Goal: Transaction & Acquisition: Purchase product/service

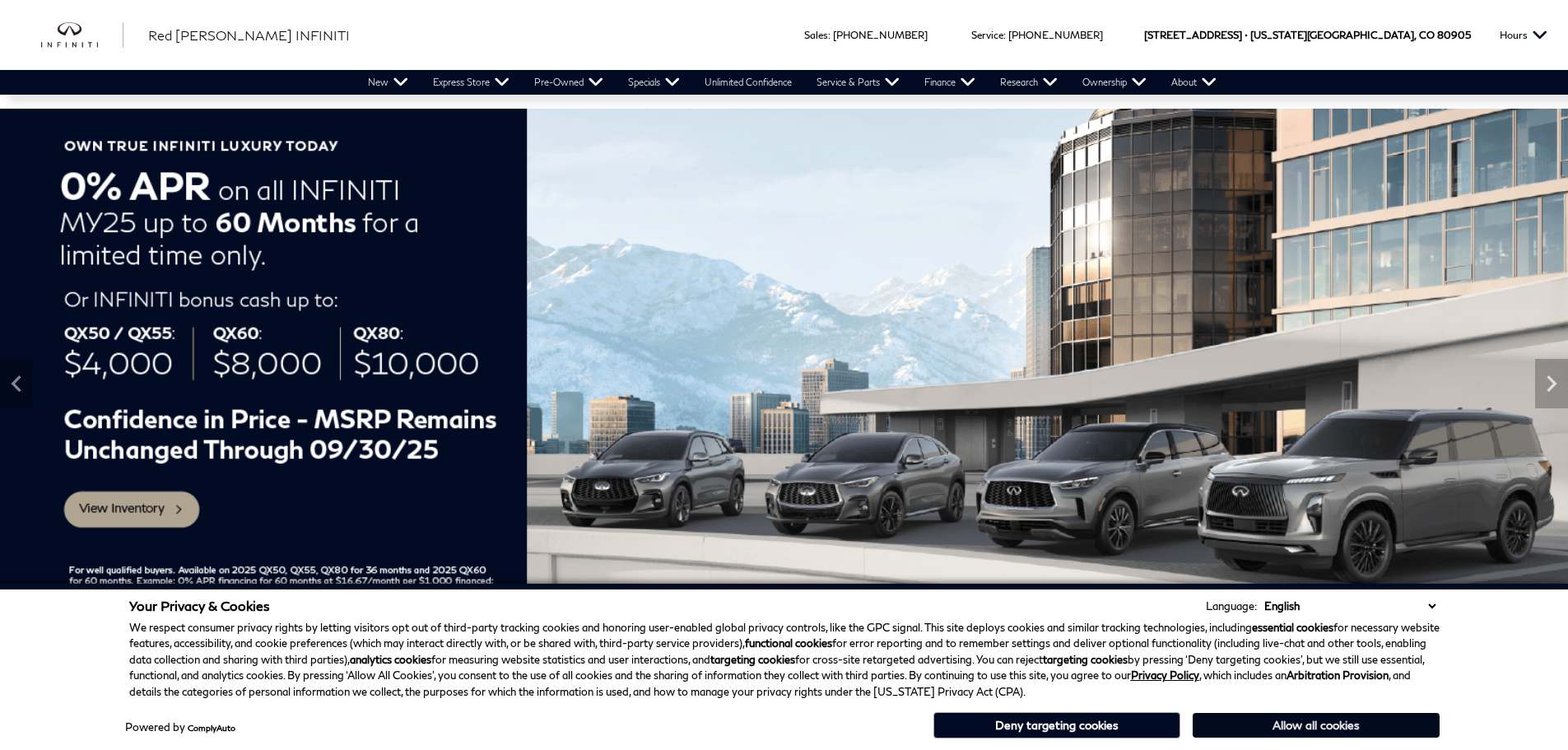
click at [1298, 728] on button "Allow all cookies" at bounding box center [1316, 725] width 247 height 25
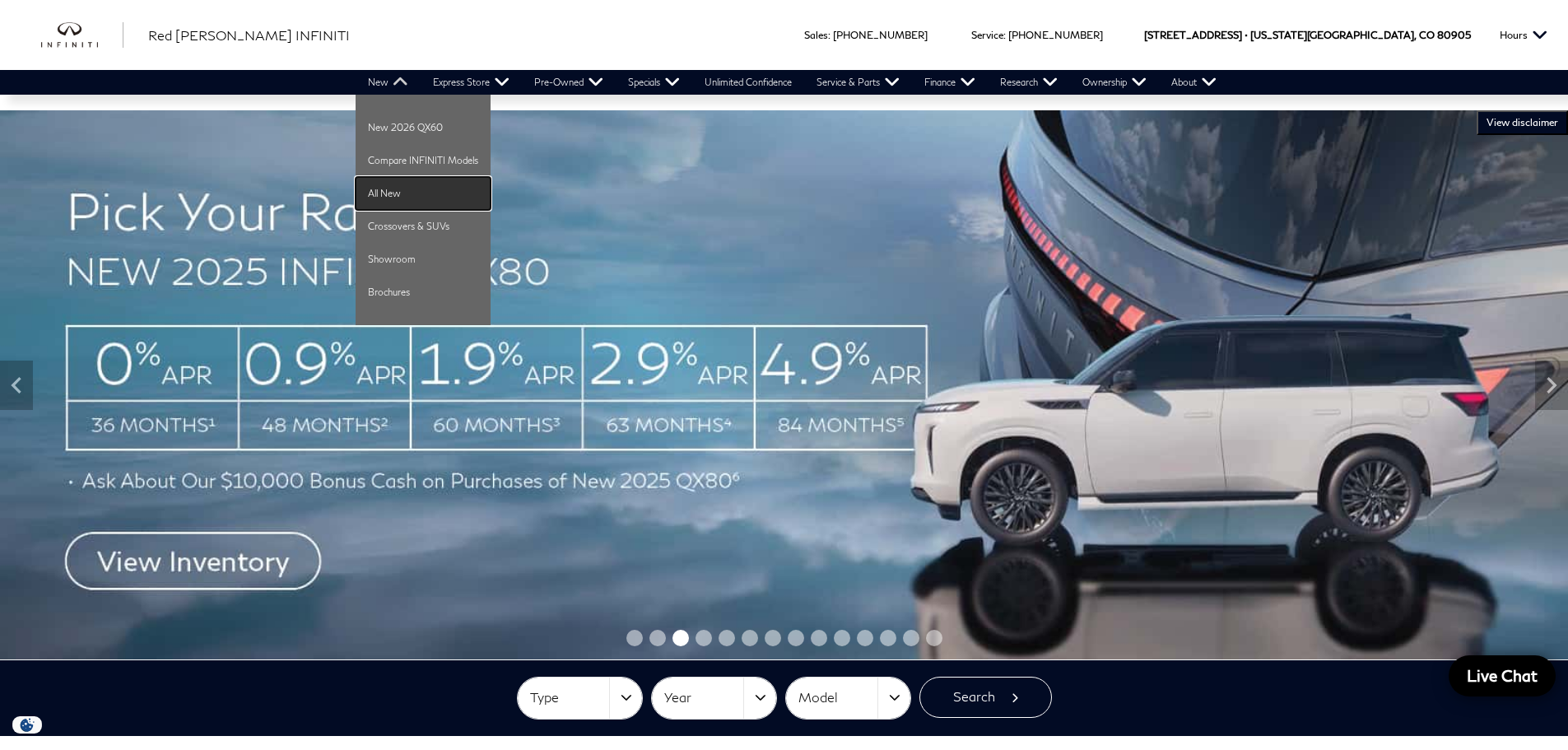
click at [387, 189] on link "All New" at bounding box center [423, 193] width 135 height 33
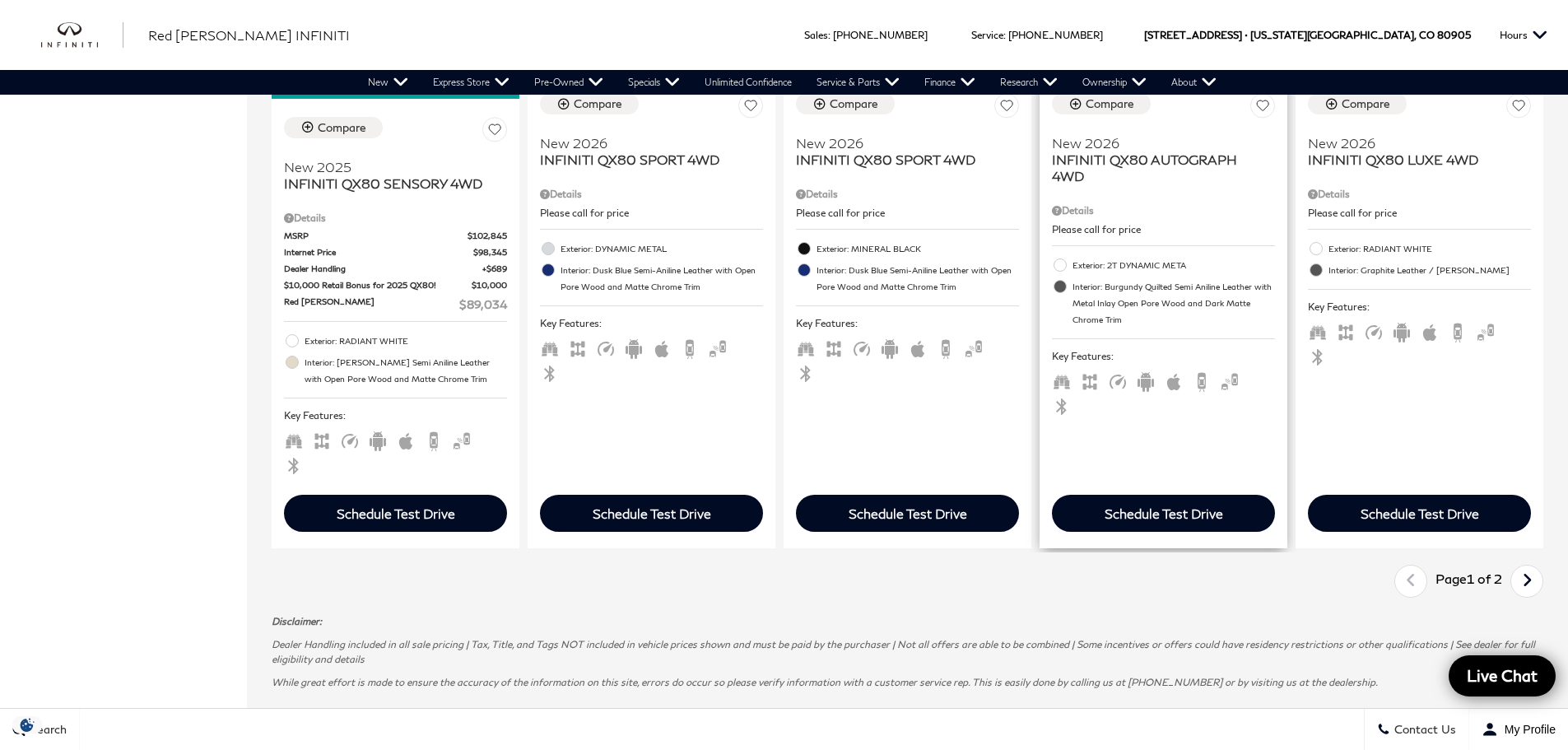
scroll to position [2677, 0]
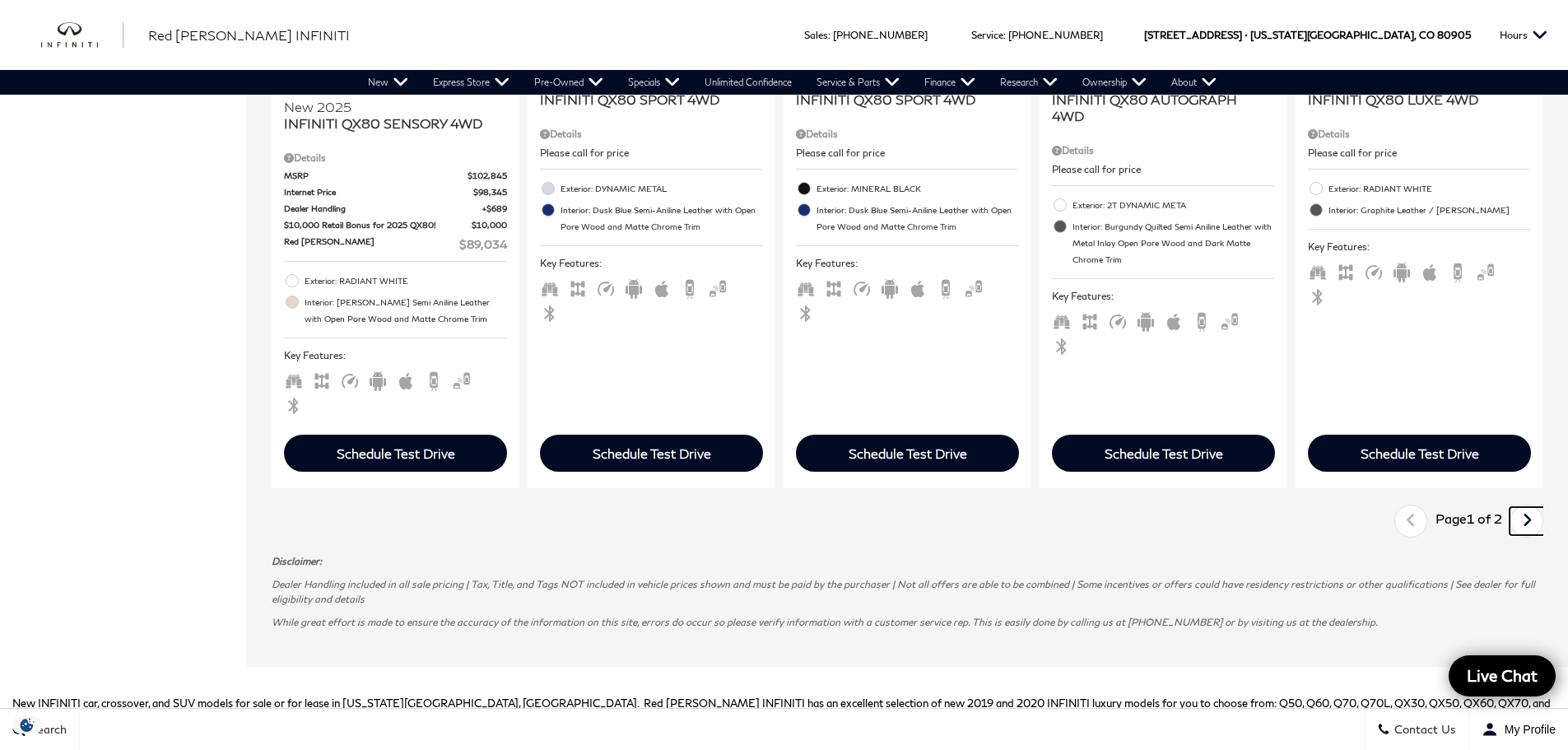
click at [1533, 507] on icon "next page" at bounding box center [1527, 520] width 10 height 27
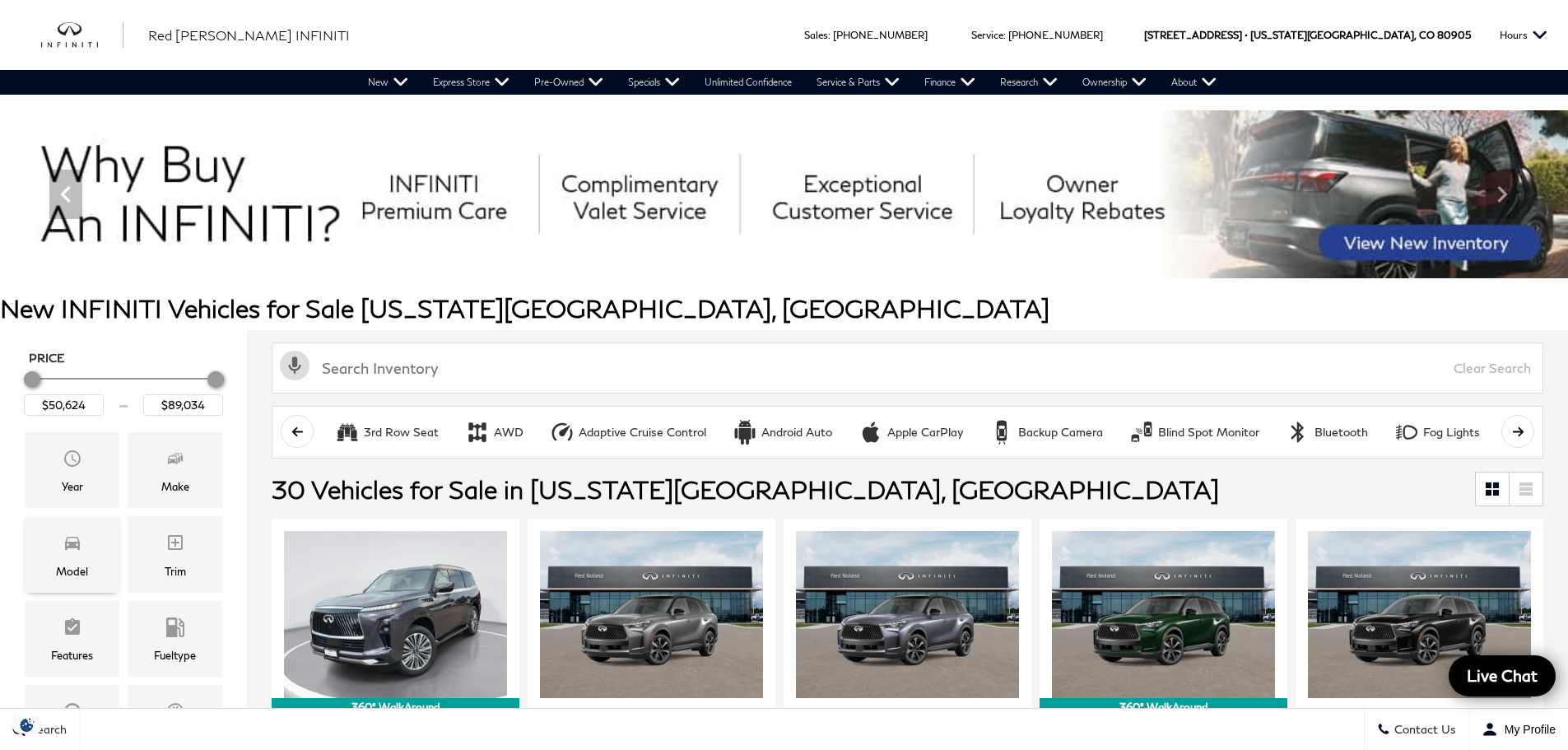
click at [58, 547] on div "Model" at bounding box center [72, 554] width 95 height 76
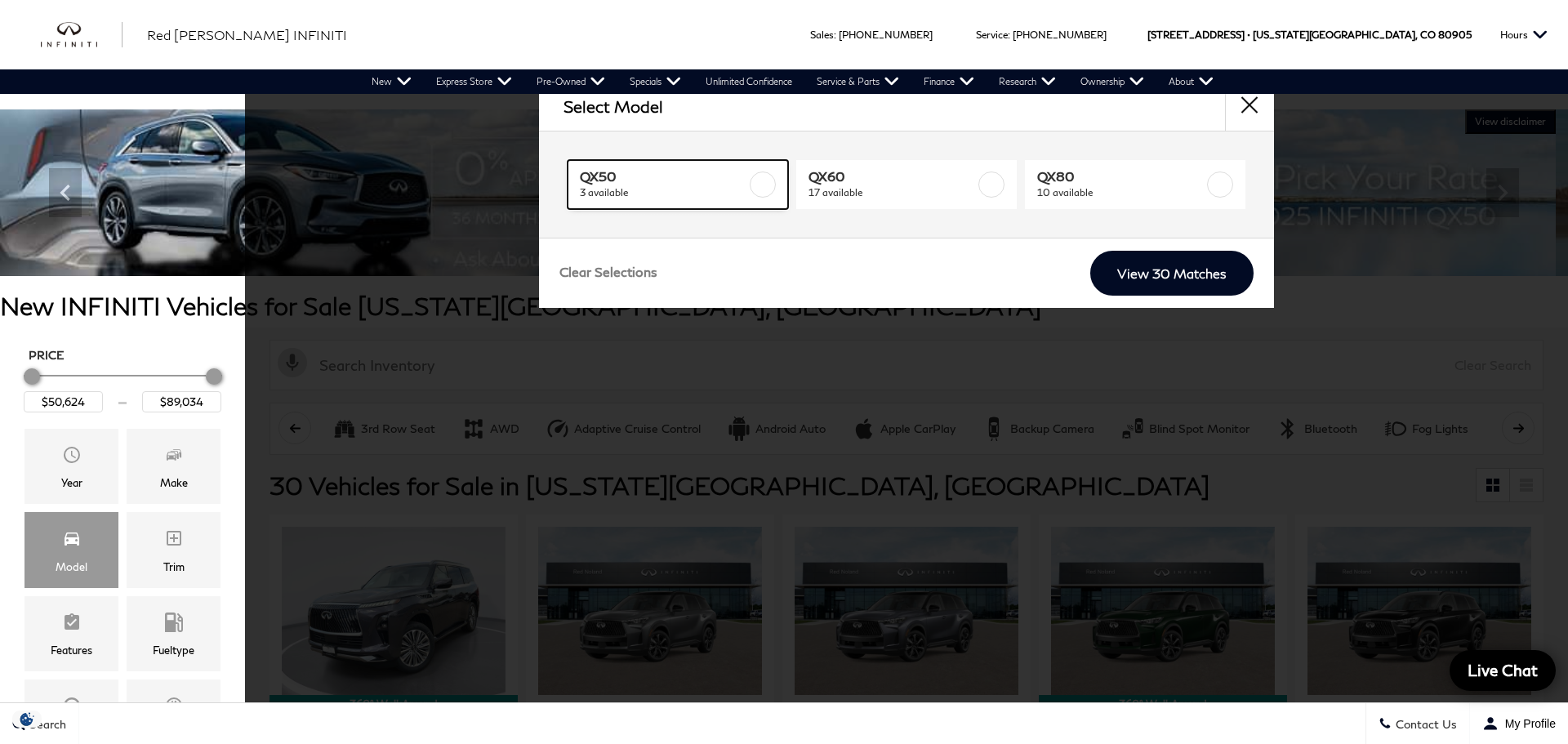
click at [757, 185] on label at bounding box center [763, 185] width 27 height 27
type input "$51,024"
checkbox input "true"
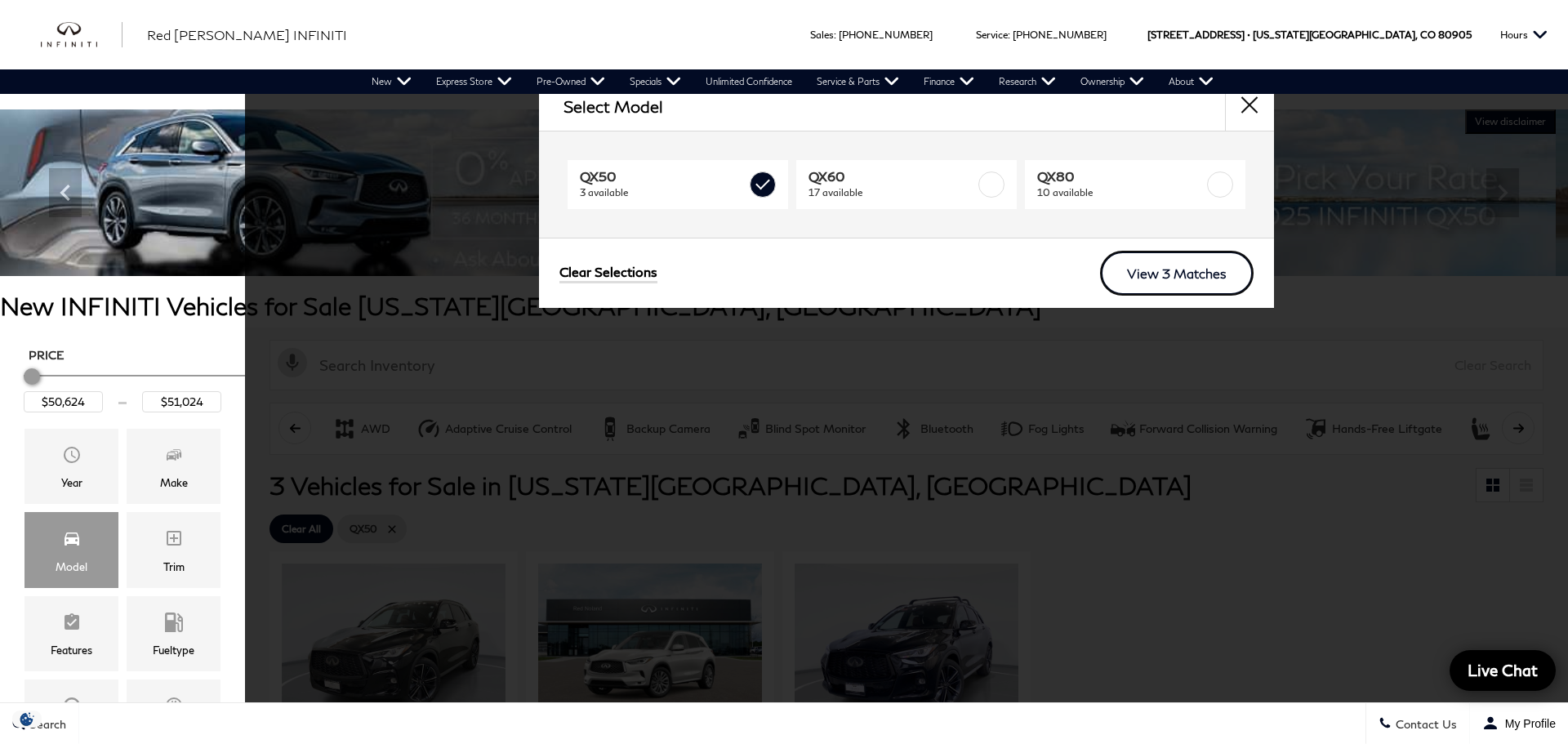
click at [1211, 261] on link "View 3 Matches" at bounding box center [1177, 273] width 154 height 45
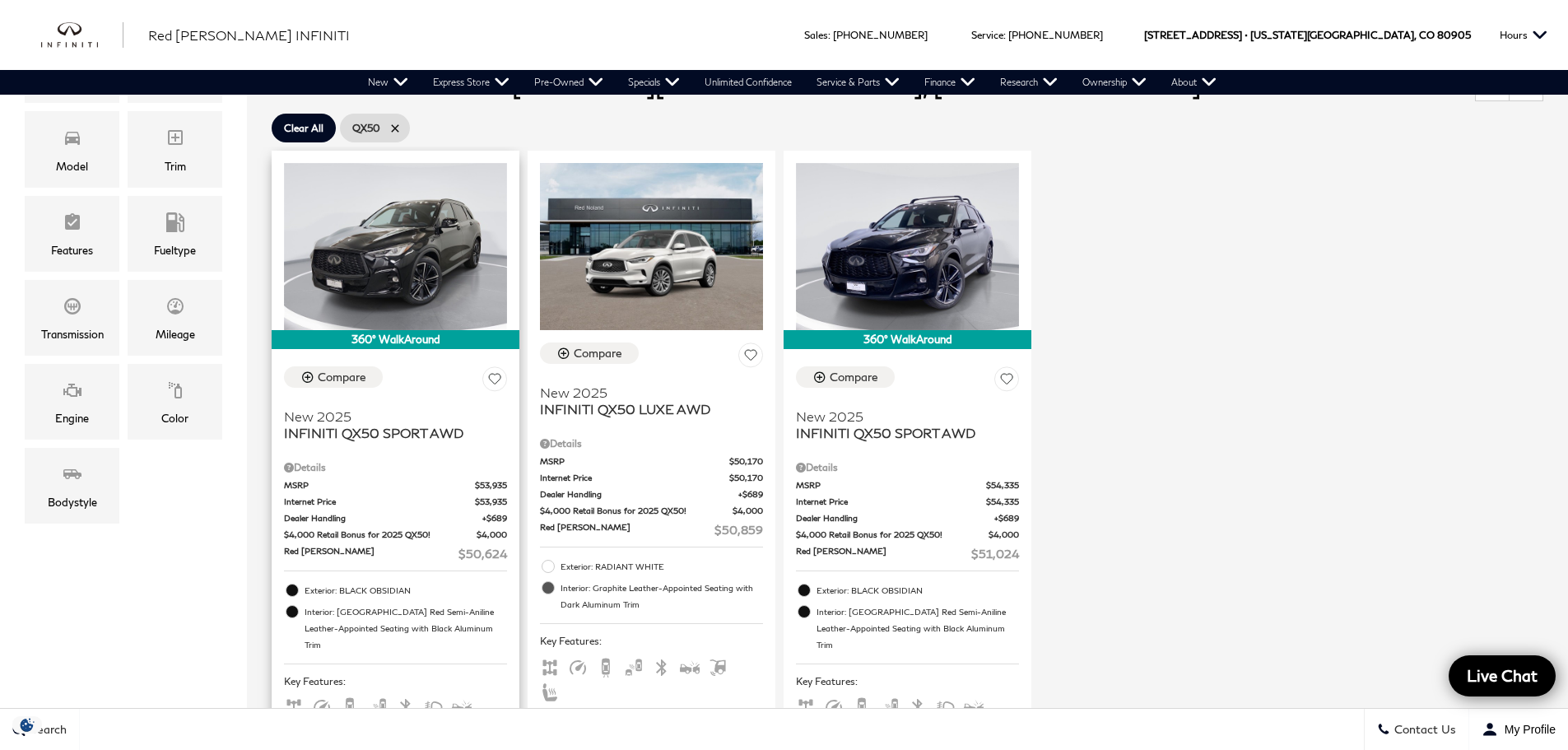
scroll to position [412, 0]
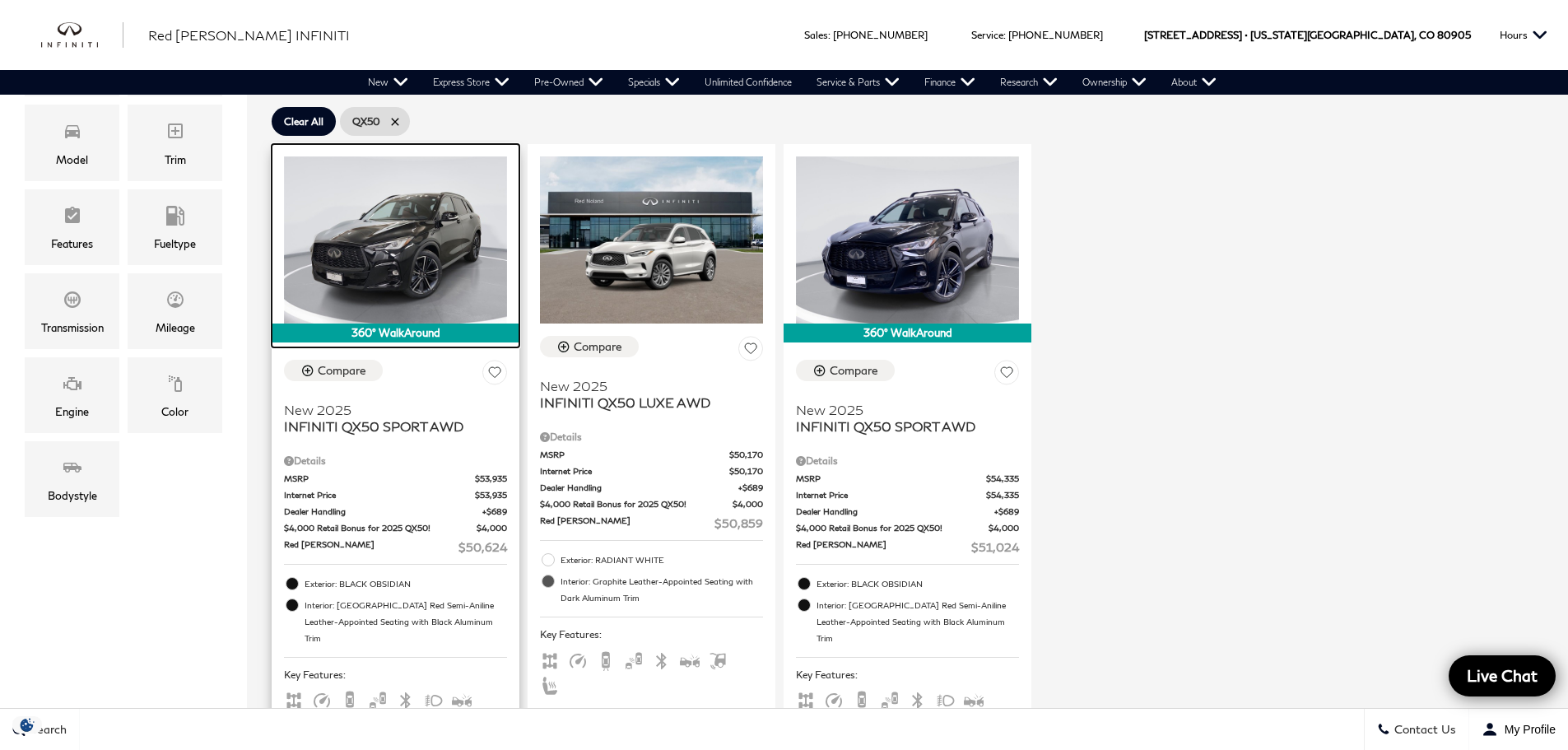
click at [466, 264] on img at bounding box center [395, 240] width 223 height 167
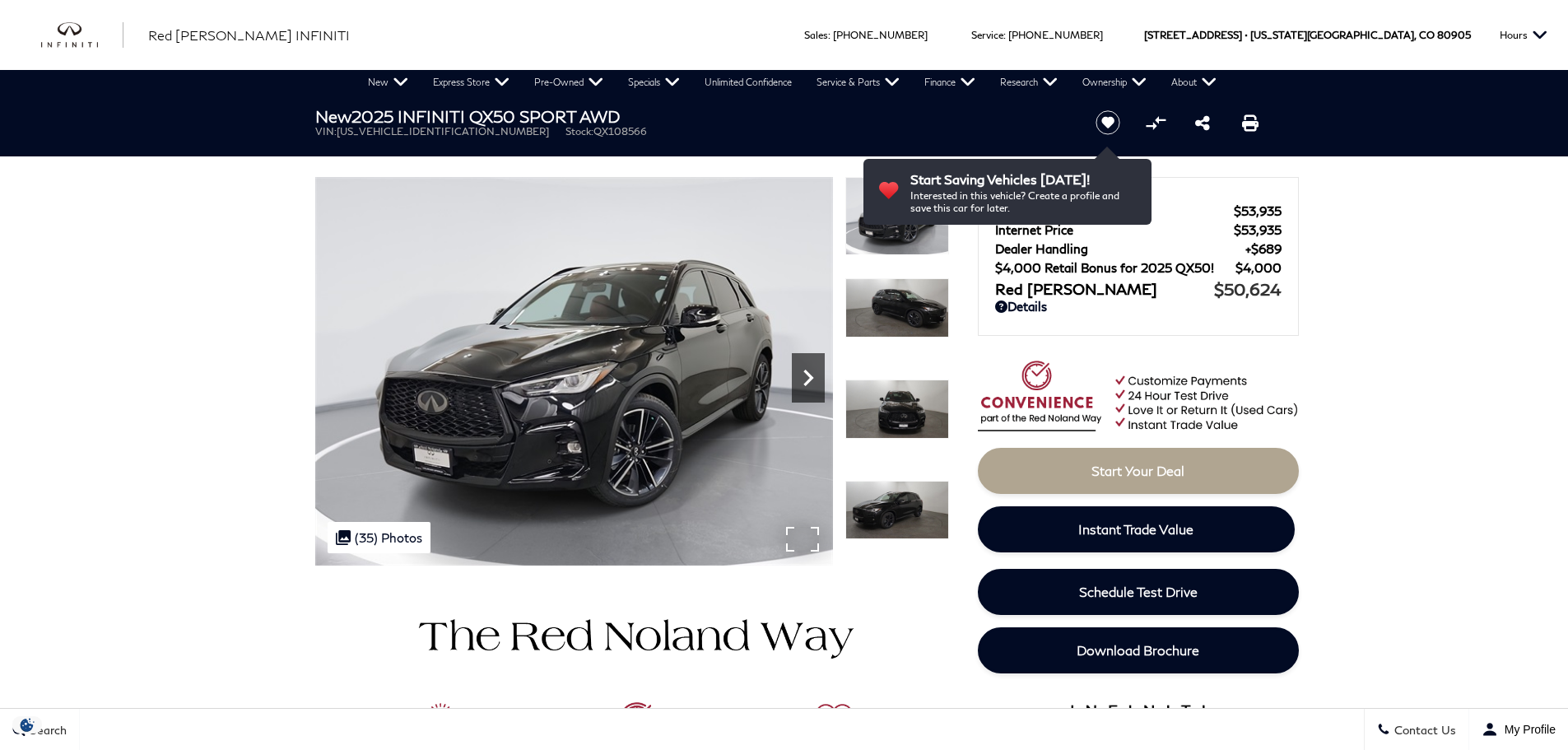
click at [812, 378] on icon "Next" at bounding box center [807, 378] width 9 height 16
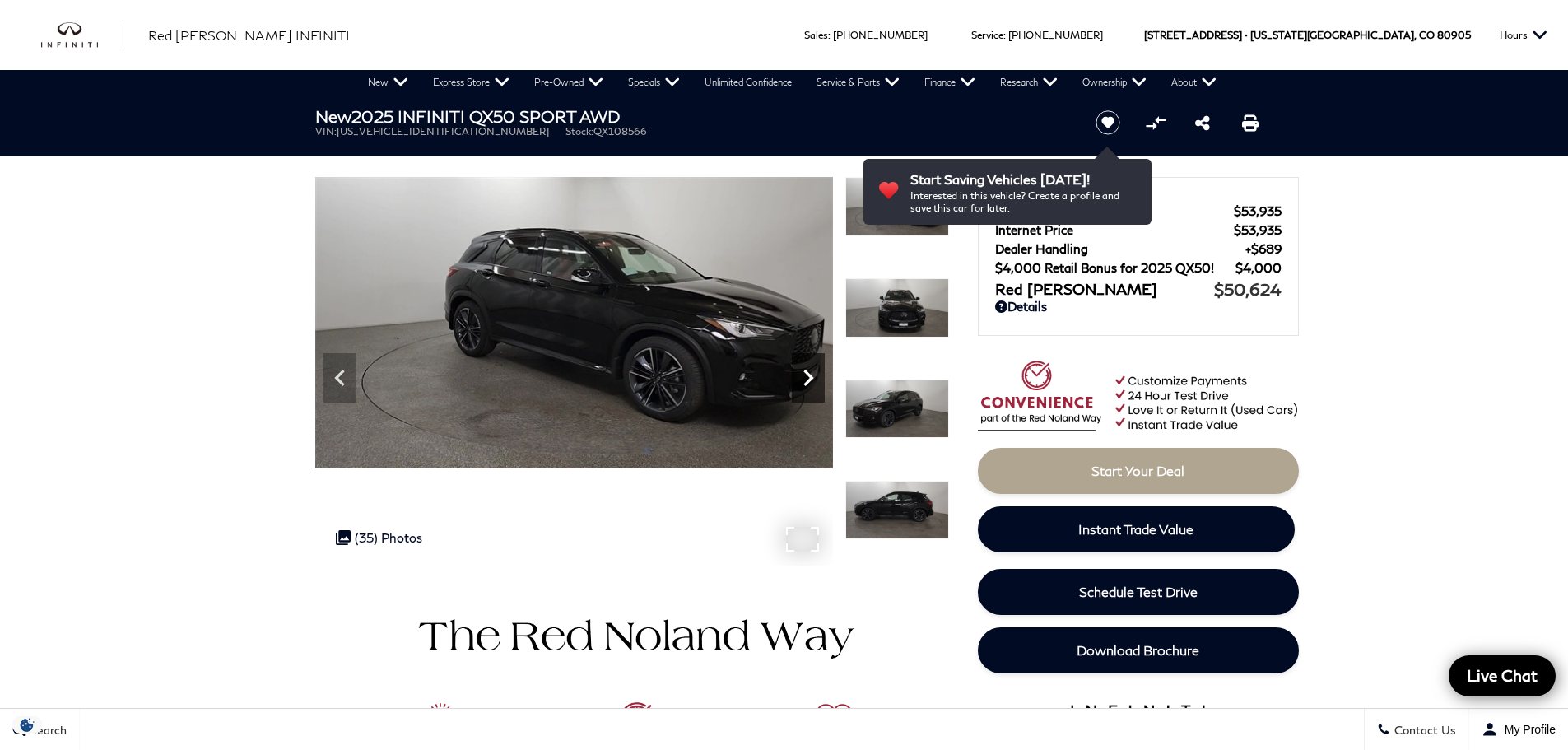
click at [812, 378] on icon "Next" at bounding box center [807, 378] width 9 height 16
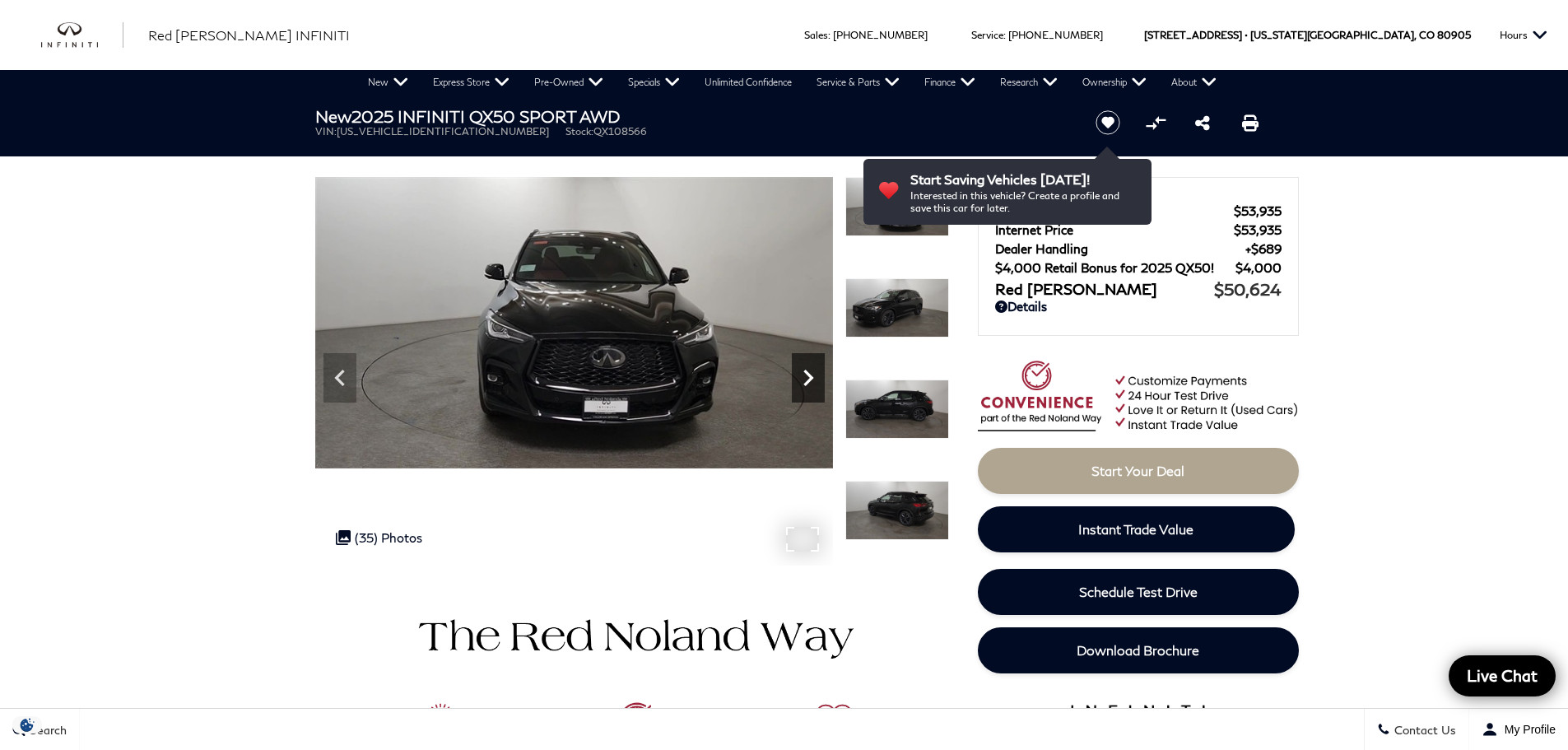
click at [812, 380] on icon "Next" at bounding box center [808, 378] width 33 height 33
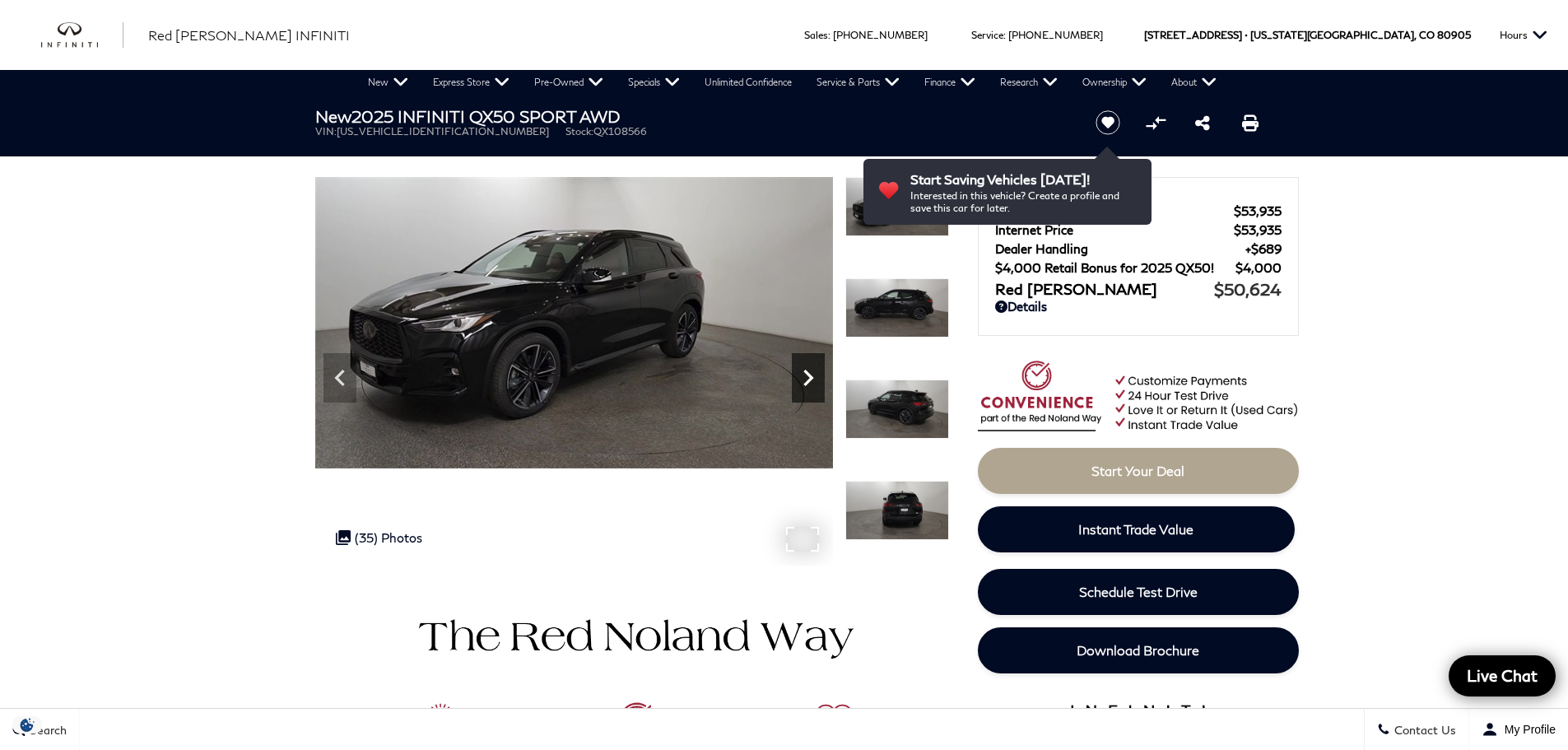
click at [812, 380] on icon "Next" at bounding box center [808, 378] width 33 height 33
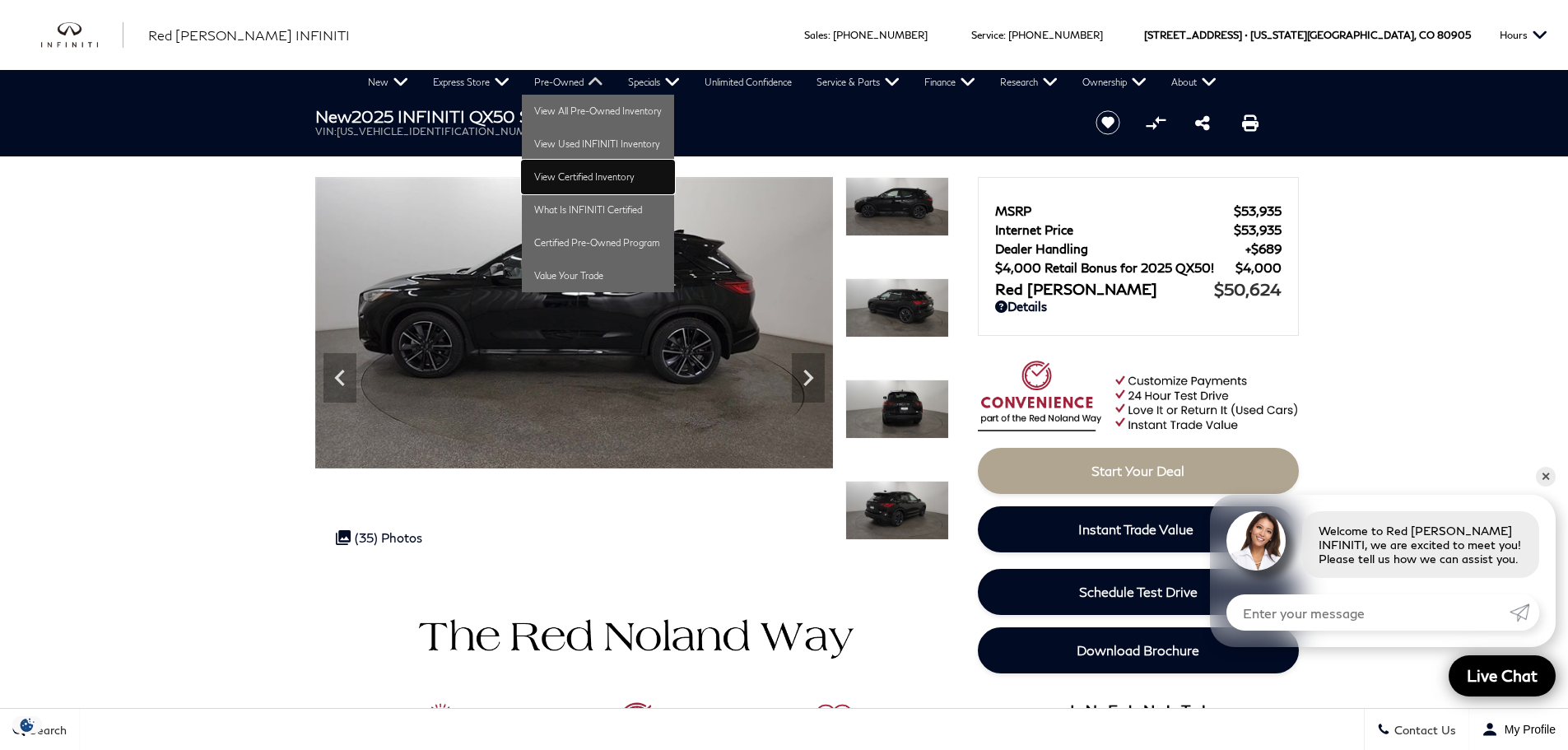
click at [619, 177] on link "View Certified Inventory" at bounding box center [598, 177] width 152 height 33
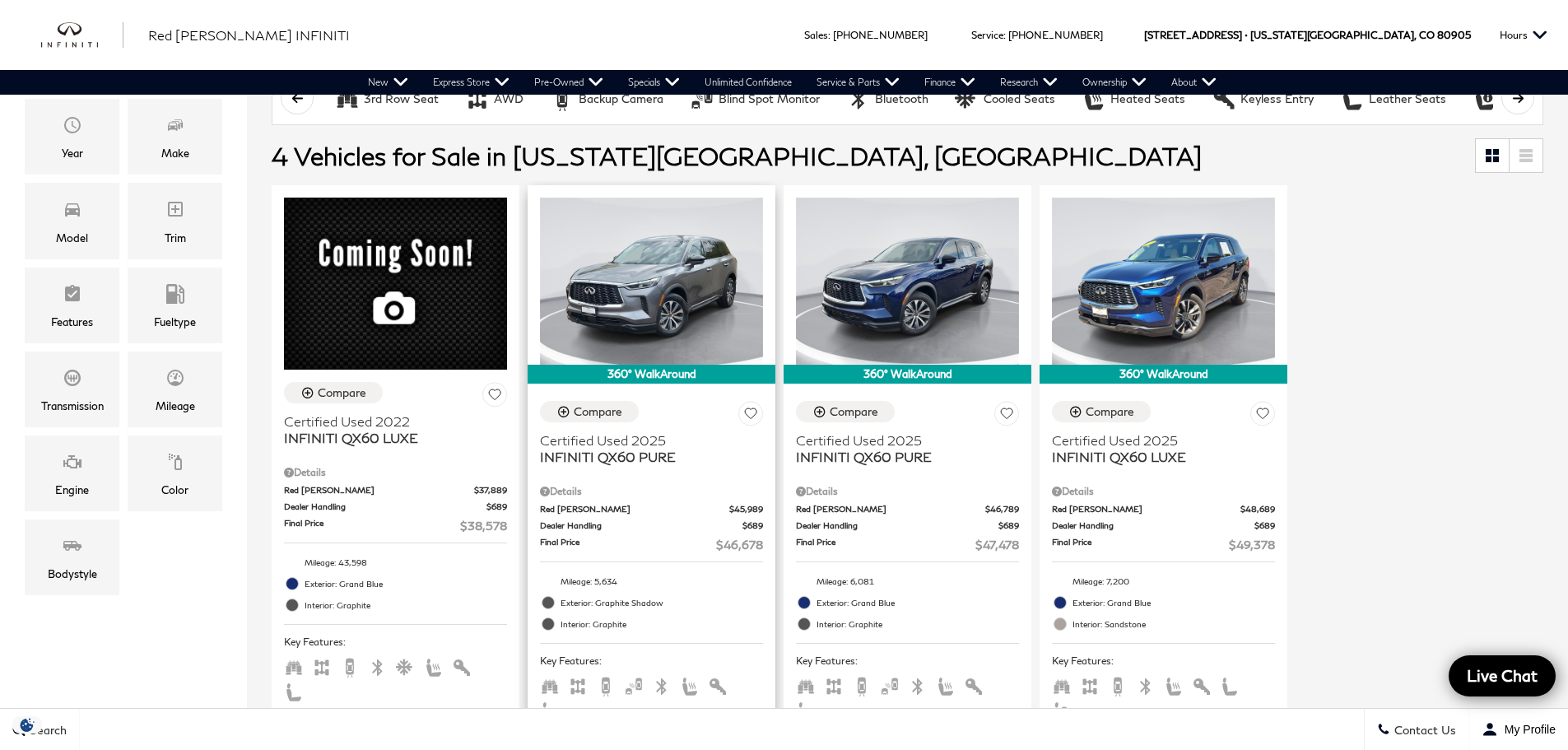
scroll to position [329, 0]
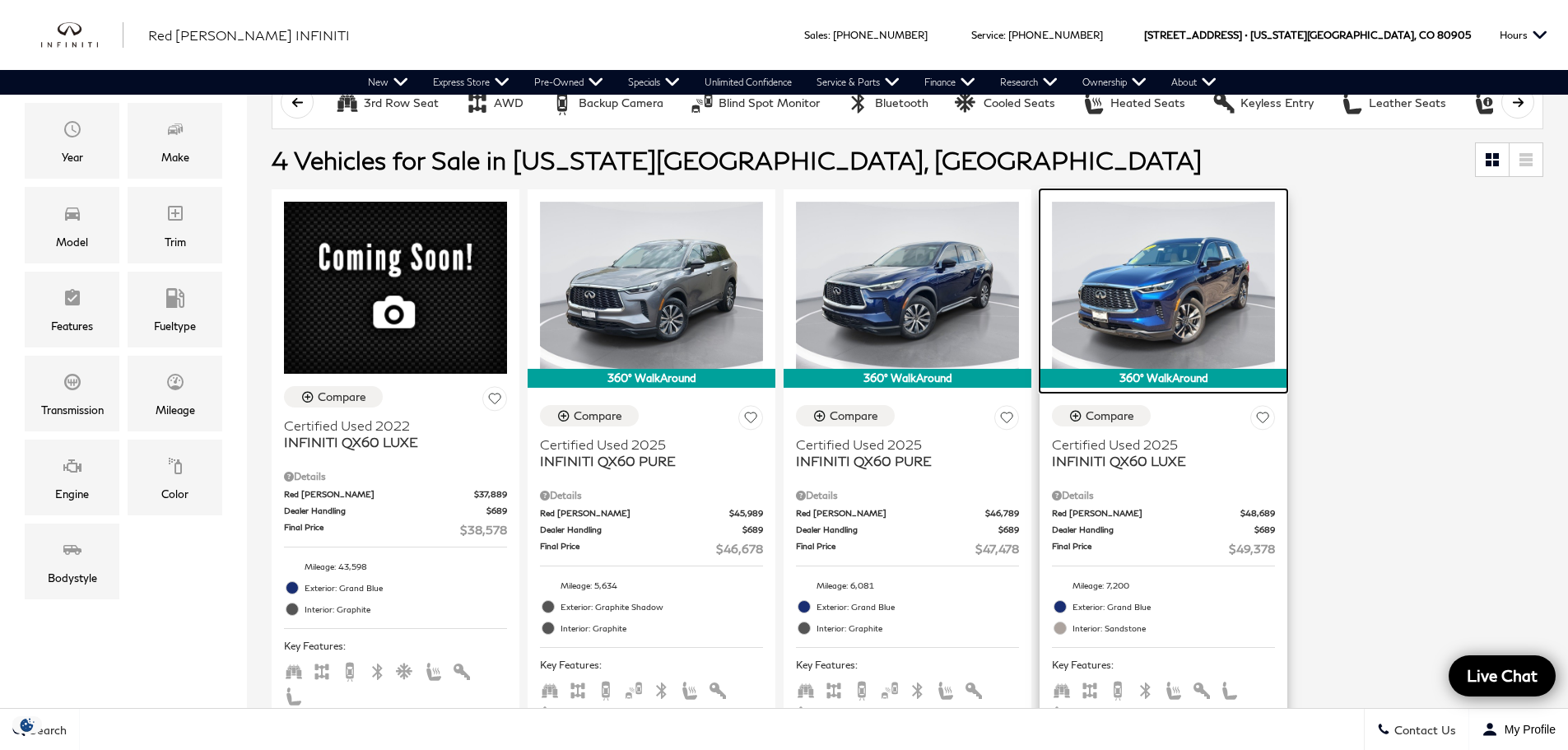
click at [1199, 303] on img at bounding box center [1163, 285] width 223 height 167
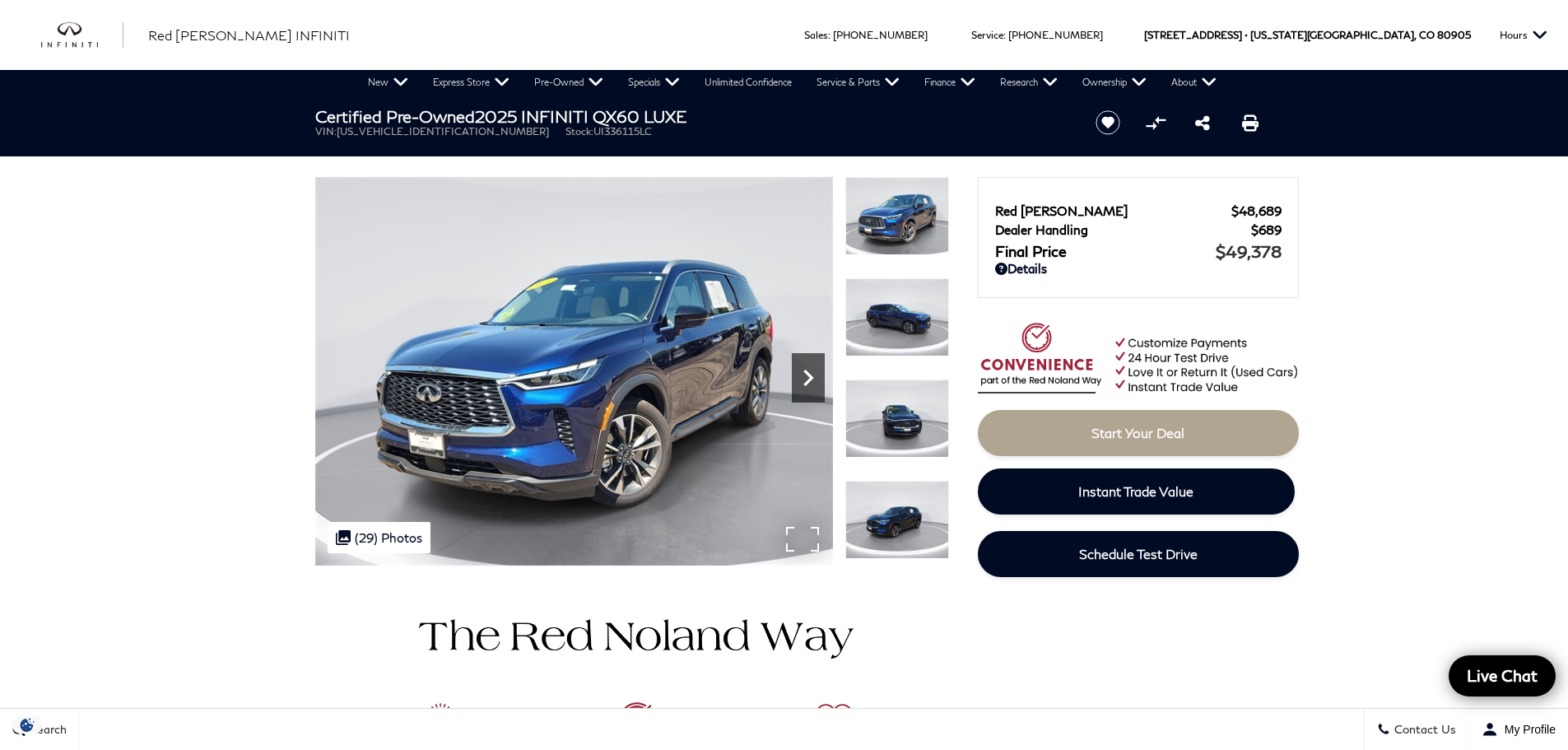
click at [811, 377] on icon "Next" at bounding box center [807, 378] width 9 height 16
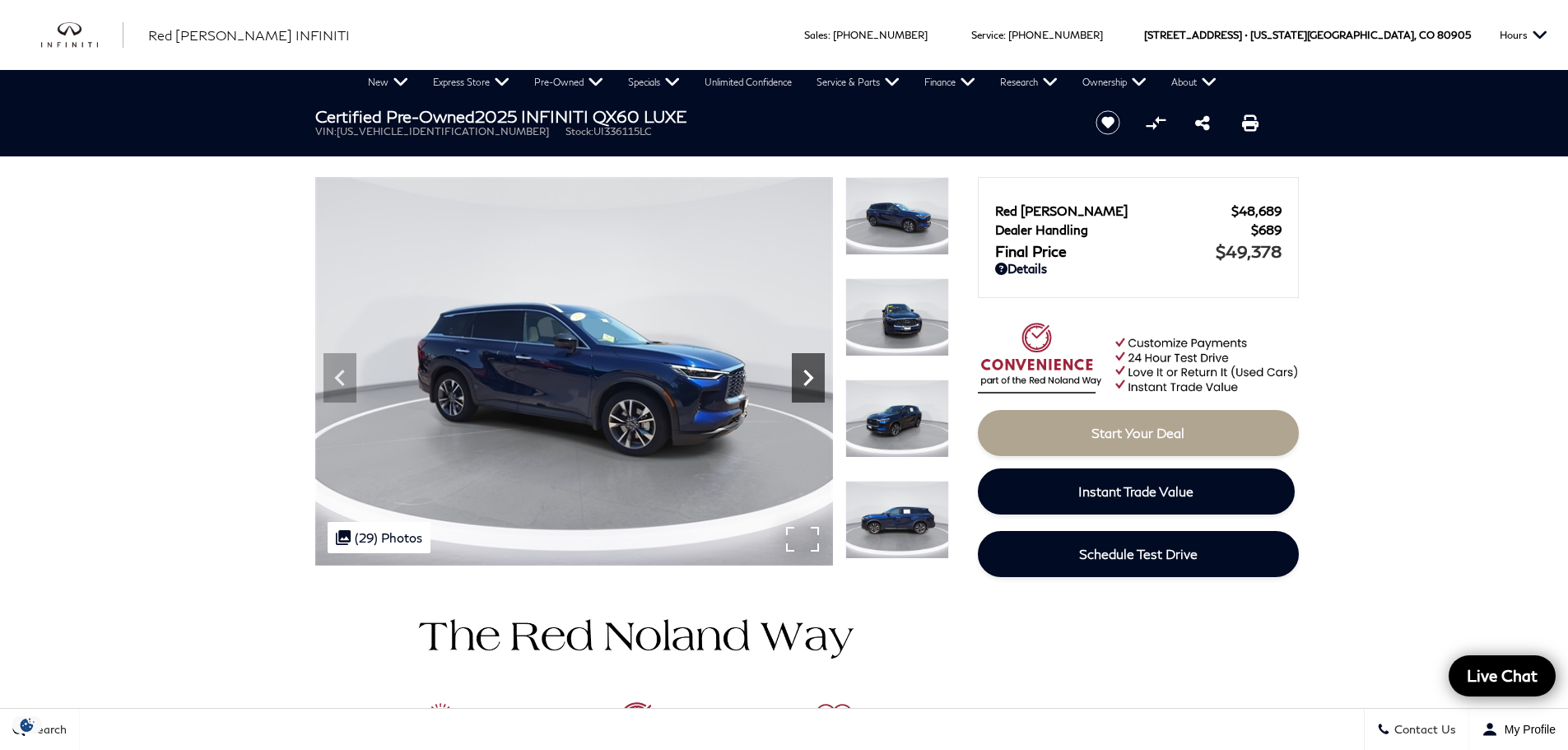
click at [811, 377] on icon "Next" at bounding box center [807, 378] width 9 height 16
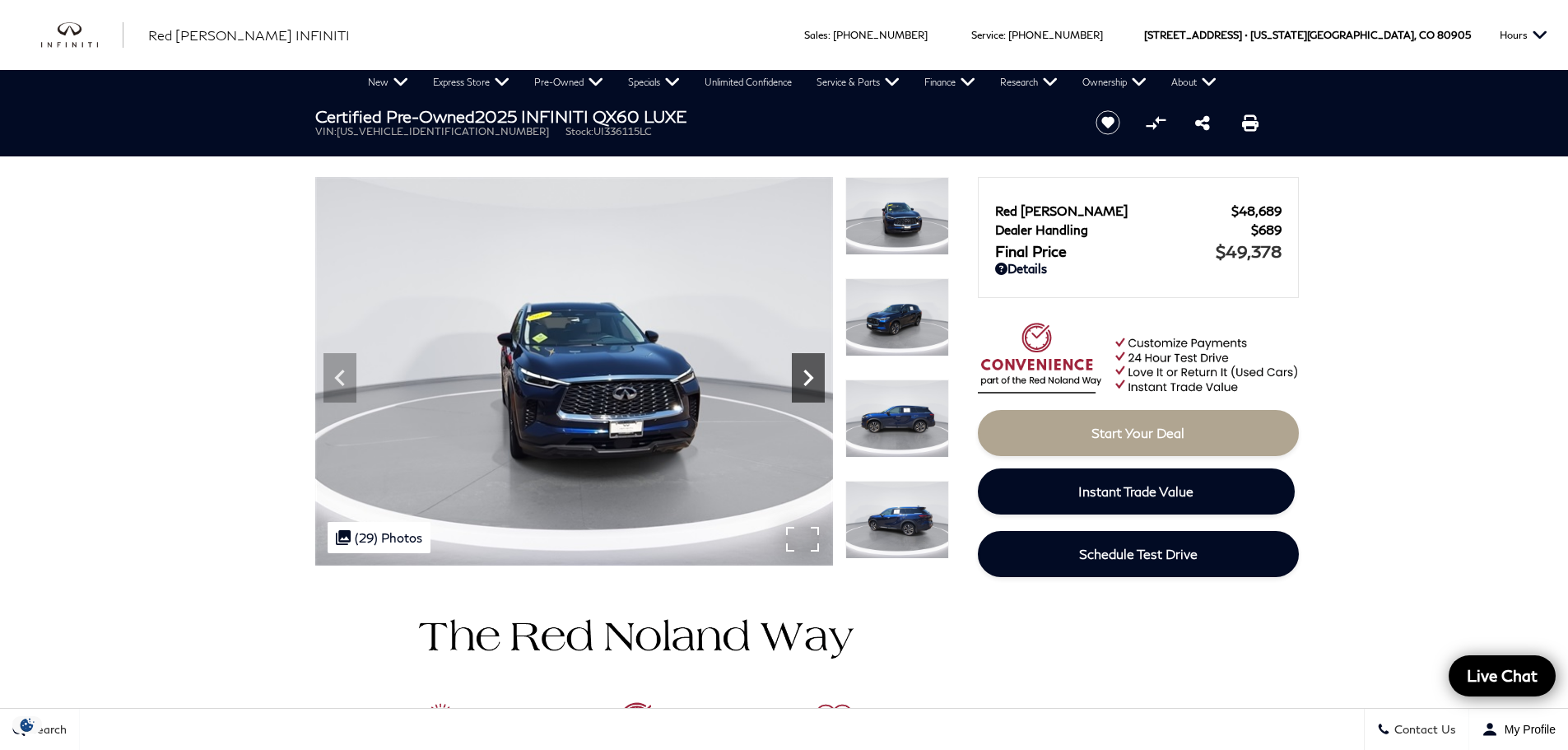
click at [811, 377] on icon "Next" at bounding box center [807, 378] width 9 height 16
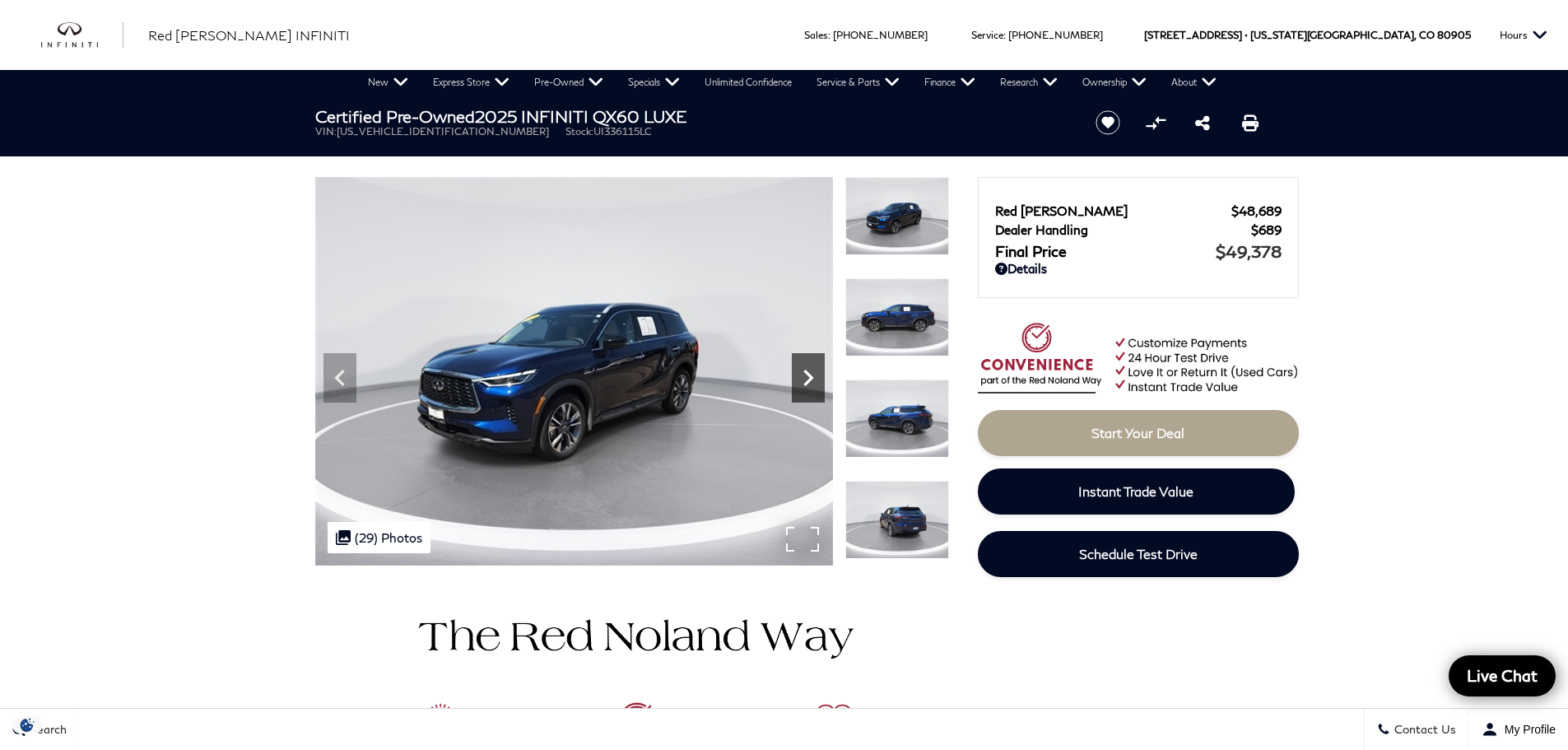
click at [811, 377] on icon "Next" at bounding box center [807, 378] width 9 height 16
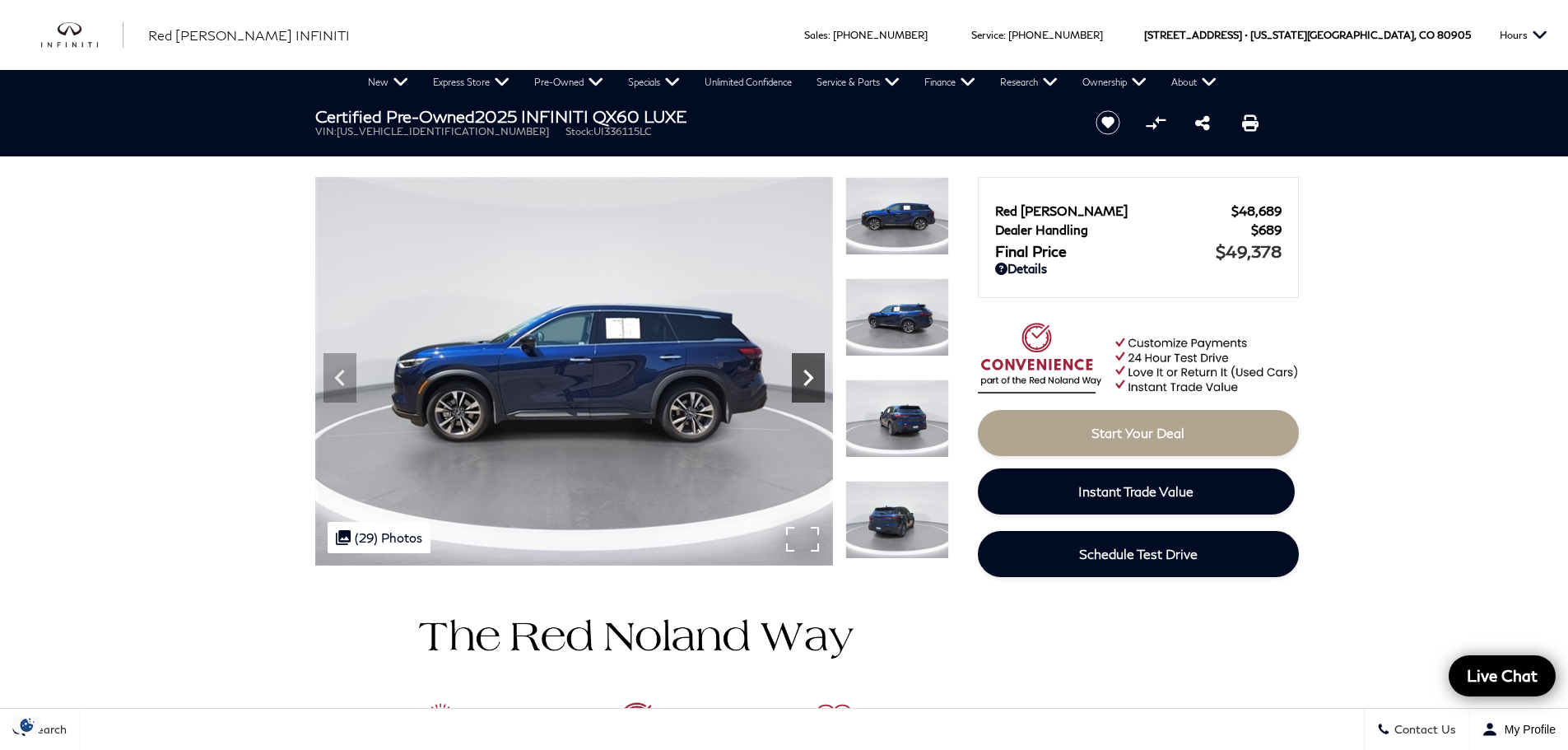
click at [811, 377] on icon "Next" at bounding box center [807, 378] width 9 height 16
